Goal: Information Seeking & Learning: Learn about a topic

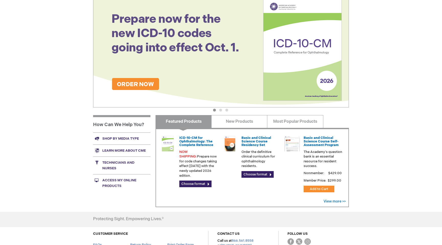
scroll to position [115, 0]
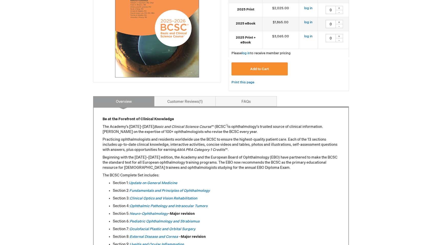
scroll to position [180, 0]
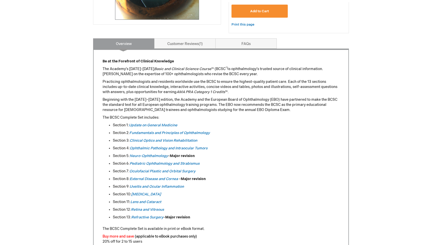
click at [188, 104] on p "Beginning with the 2013–2014 edition, the Academy and the European Board of Oph…" at bounding box center [220, 104] width 237 height 15
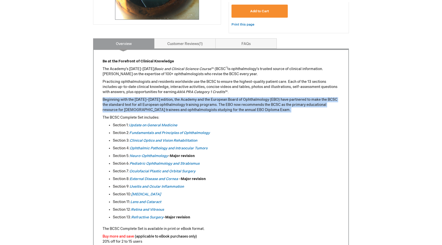
click at [188, 104] on p "Beginning with the 2013–2014 edition, the Academy and the European Board of Oph…" at bounding box center [220, 104] width 237 height 15
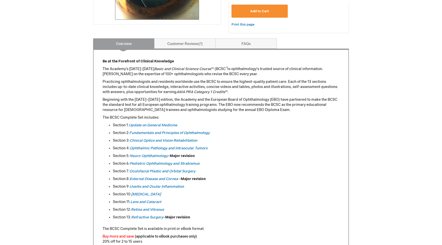
click at [188, 104] on p "Beginning with the 2013–2014 edition, the Academy and the European Board of Oph…" at bounding box center [220, 104] width 237 height 15
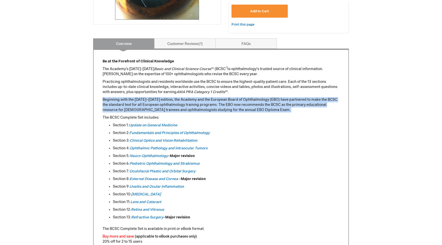
click at [188, 104] on p "Beginning with the 2013–2014 edition, the Academy and the European Board of Oph…" at bounding box center [220, 104] width 237 height 15
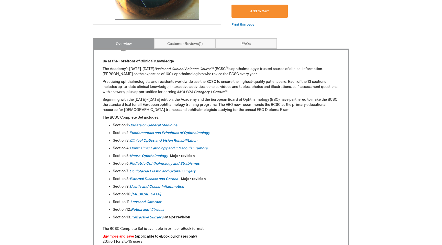
click at [188, 104] on p "Beginning with the 2013–2014 edition, the Academy and the European Board of Oph…" at bounding box center [220, 104] width 237 height 15
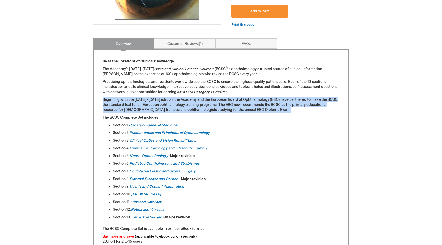
click at [188, 104] on p "Beginning with the 2013–2014 edition, the Academy and the European Board of Oph…" at bounding box center [220, 104] width 237 height 15
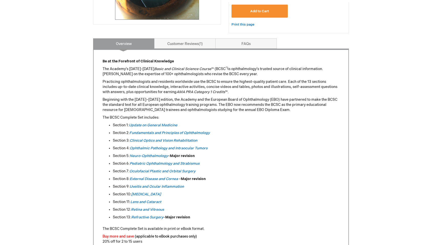
click at [188, 104] on p "Beginning with the 2013–2014 edition, the Academy and the European Board of Oph…" at bounding box center [220, 104] width 237 height 15
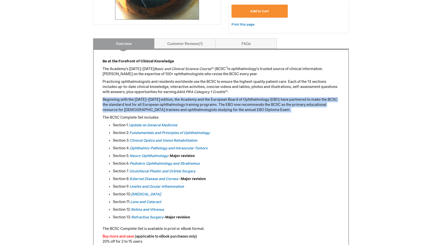
click at [188, 104] on p "Beginning with the 2013–2014 edition, the Academy and the European Board of Oph…" at bounding box center [220, 104] width 237 height 15
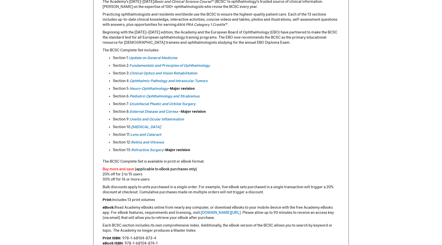
scroll to position [254, 0]
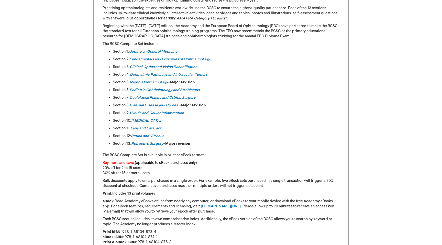
click at [175, 164] on font "(applicable to eBook purchases only)" at bounding box center [166, 162] width 62 height 4
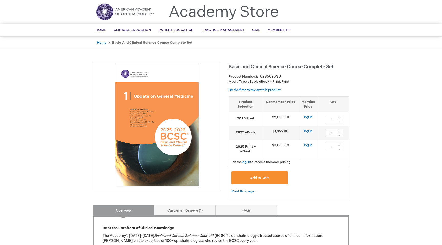
scroll to position [5, 0]
